Goal: Check status

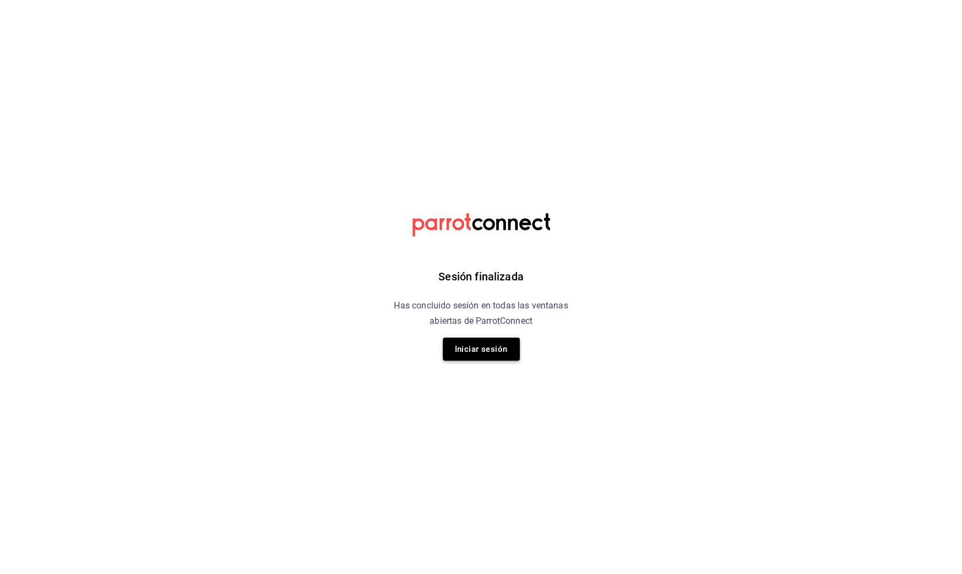
click at [517, 345] on button "Iniciar sesión" at bounding box center [481, 349] width 77 height 23
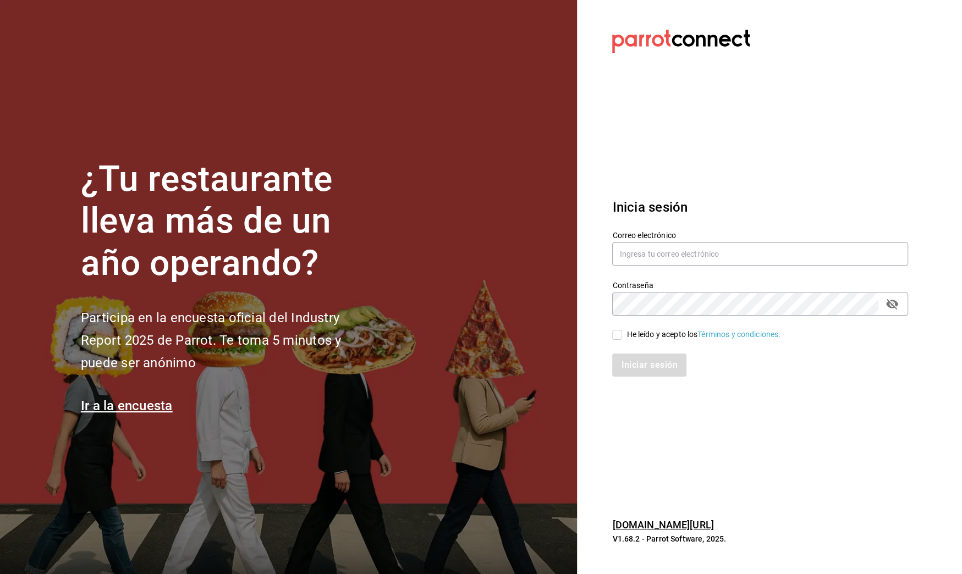
click at [616, 335] on input "He leído y acepto los Términos y condiciones." at bounding box center [617, 335] width 10 height 10
checkbox input "true"
click at [636, 374] on button "Iniciar sesión" at bounding box center [649, 365] width 75 height 23
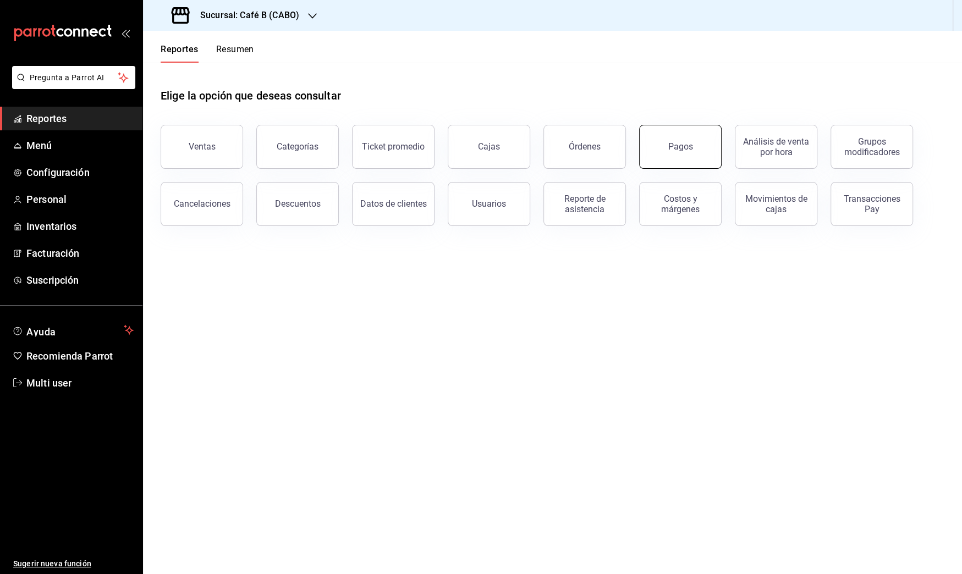
click at [672, 156] on button "Pagos" at bounding box center [680, 147] width 82 height 44
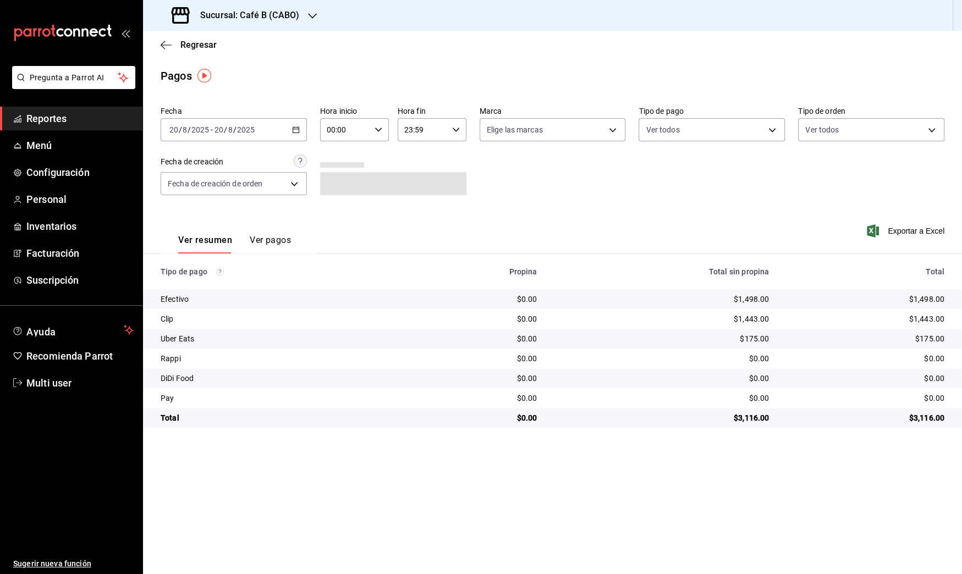
click at [279, 126] on div "2025-08-20 20 / 8 / 2025 - 2025-08-20 20 / 8 / 2025" at bounding box center [234, 129] width 146 height 23
click at [233, 274] on li "Rango de fechas" at bounding box center [212, 286] width 103 height 25
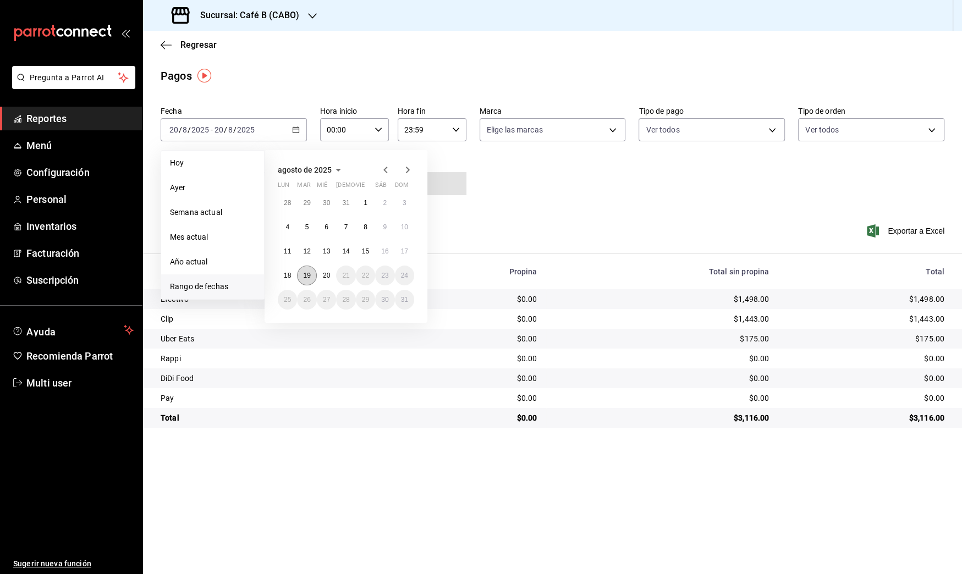
click at [304, 273] on abbr "19" at bounding box center [306, 276] width 7 height 8
